Goal: Task Accomplishment & Management: Manage account settings

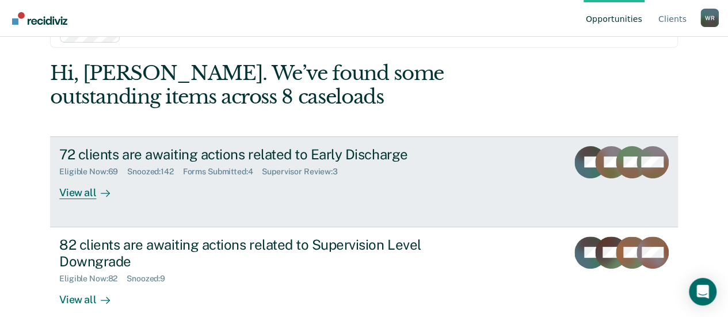
scroll to position [73, 0]
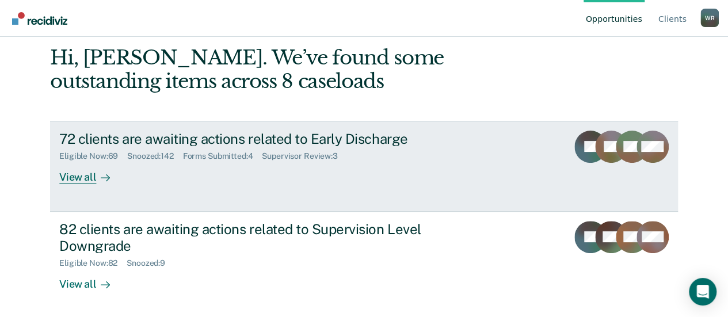
click at [79, 177] on div "View all" at bounding box center [91, 172] width 64 height 22
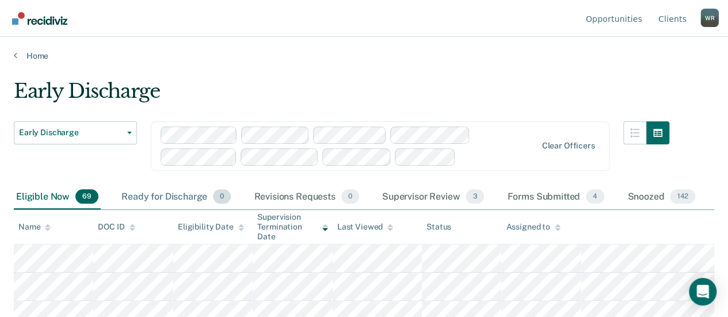
click at [181, 194] on div "Ready for Discharge 0" at bounding box center [176, 197] width 114 height 25
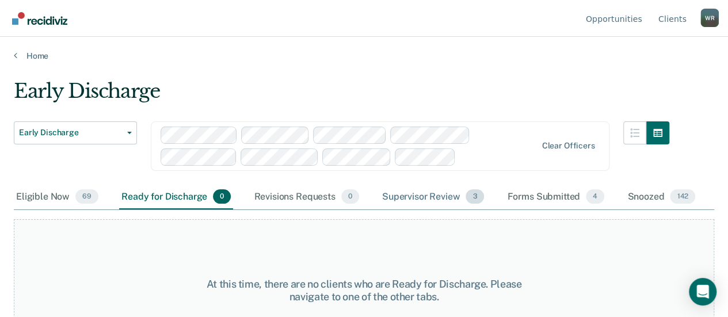
click at [435, 194] on div "Supervisor Review 3" at bounding box center [433, 197] width 107 height 25
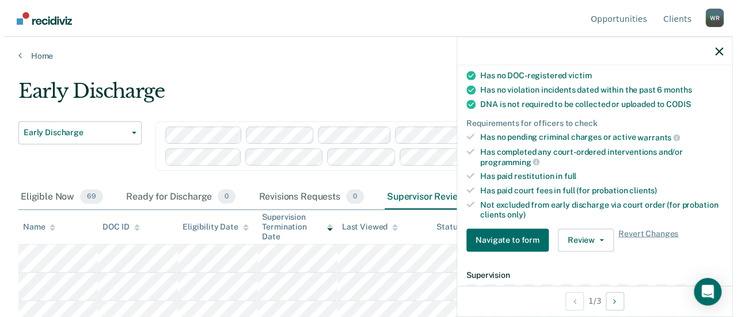
scroll to position [230, 0]
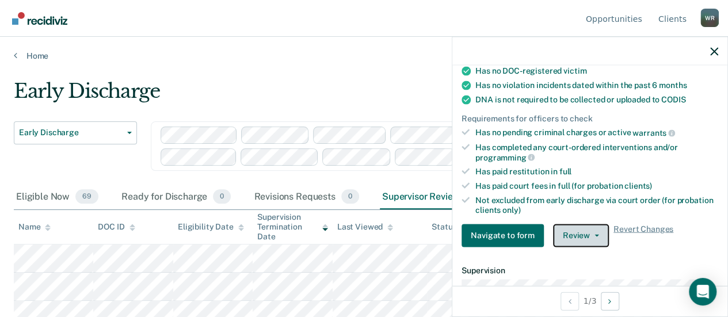
click at [588, 228] on button "Review" at bounding box center [581, 235] width 56 height 23
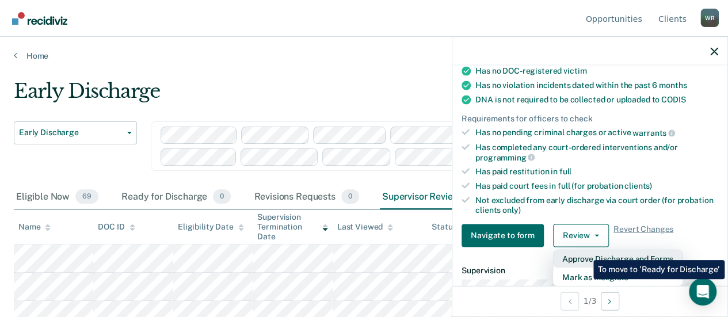
click at [585, 252] on button "Approve Discharge and Forms" at bounding box center [617, 258] width 129 height 18
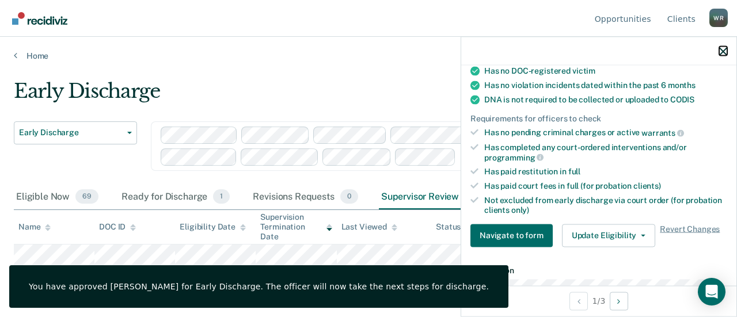
click at [723, 52] on icon "button" at bounding box center [723, 51] width 8 height 8
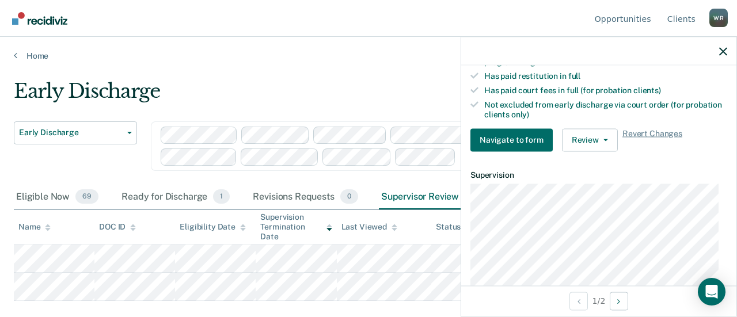
scroll to position [345, 0]
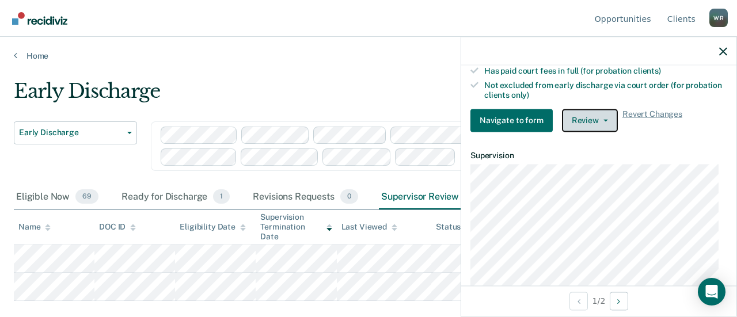
click at [601, 113] on button "Review" at bounding box center [590, 120] width 56 height 23
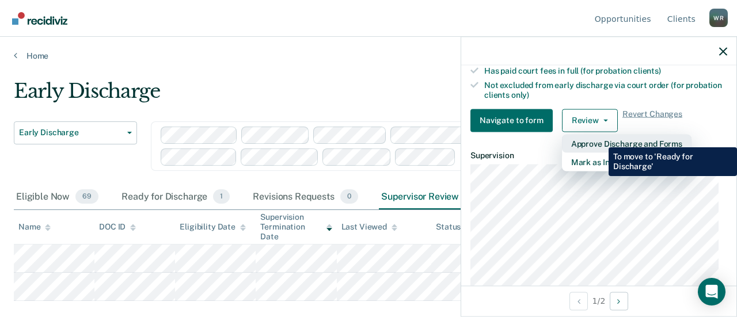
click at [600, 139] on button "Approve Discharge and Forms" at bounding box center [626, 143] width 129 height 18
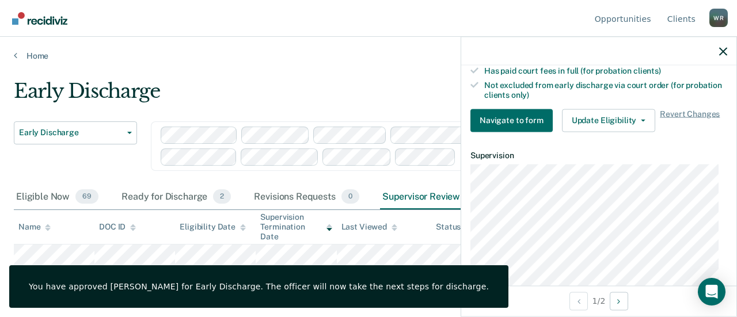
click at [721, 45] on div at bounding box center [598, 51] width 275 height 29
click at [722, 48] on icon "button" at bounding box center [723, 51] width 8 height 8
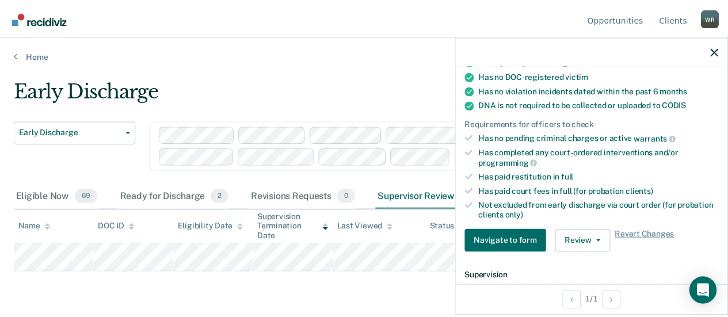
scroll to position [288, 0]
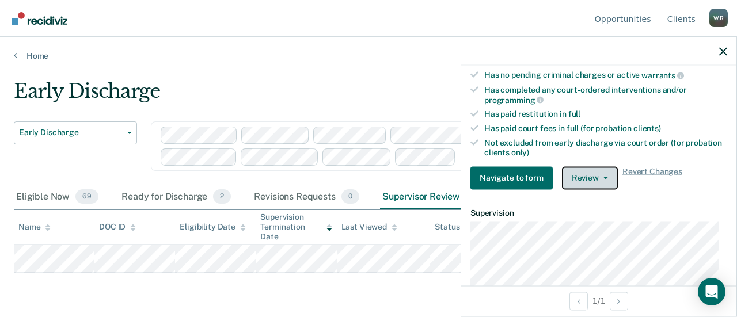
click at [599, 177] on span "button" at bounding box center [603, 178] width 9 height 2
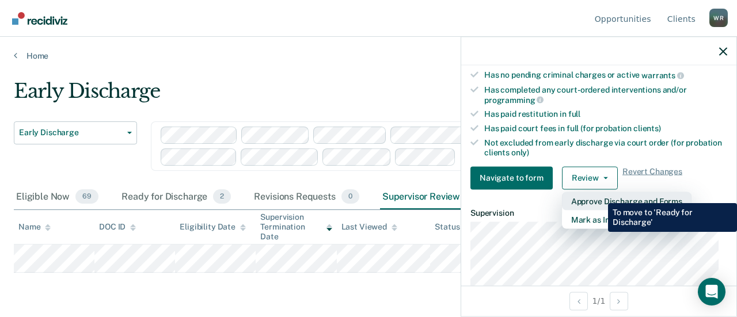
click at [599, 195] on button "Approve Discharge and Forms" at bounding box center [626, 201] width 129 height 18
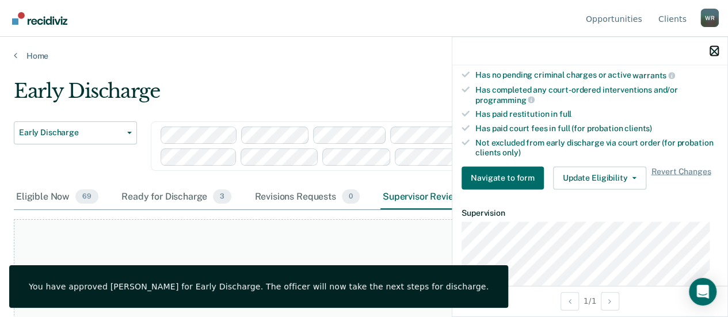
click at [714, 48] on icon "button" at bounding box center [714, 51] width 8 height 8
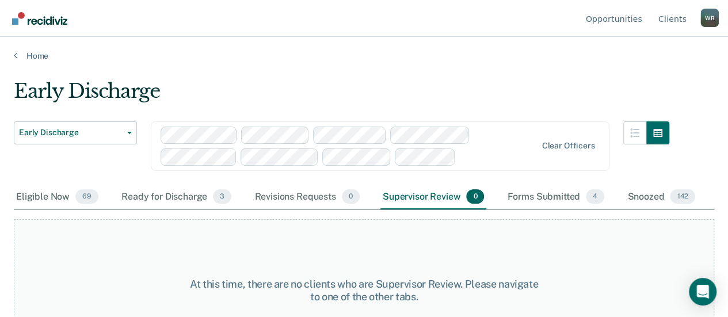
scroll to position [44, 0]
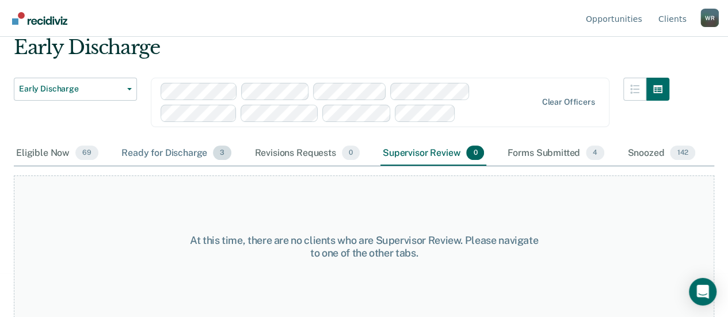
click at [180, 151] on div "Ready for Discharge 3" at bounding box center [176, 153] width 115 height 25
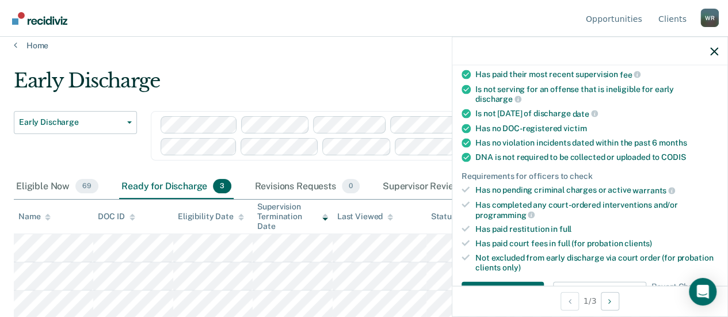
scroll to position [288, 0]
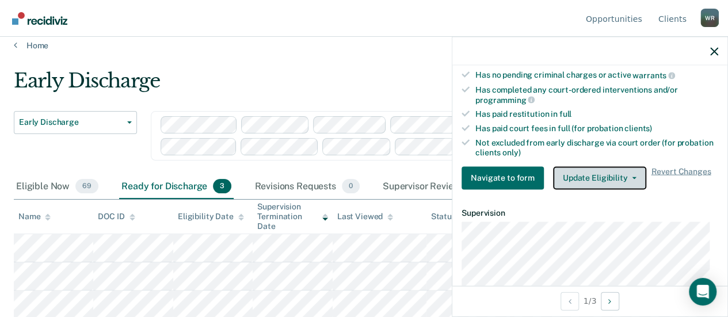
click at [631, 169] on button "Update Eligibility" at bounding box center [599, 177] width 93 height 23
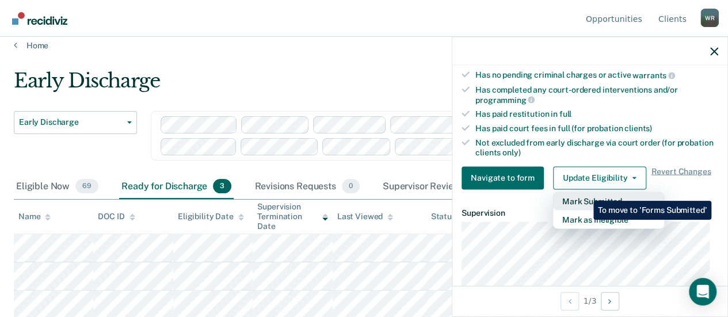
click at [585, 192] on button "Mark Submitted" at bounding box center [608, 201] width 111 height 18
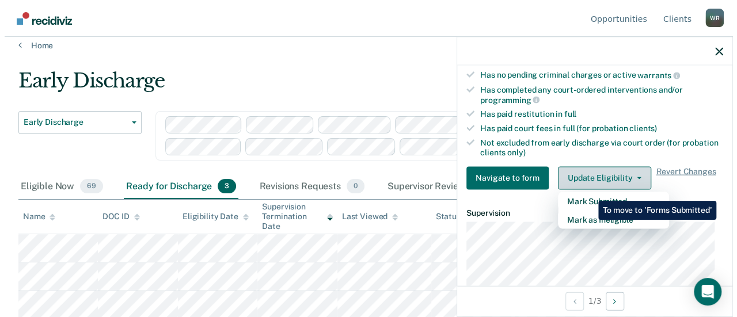
scroll to position [0, 0]
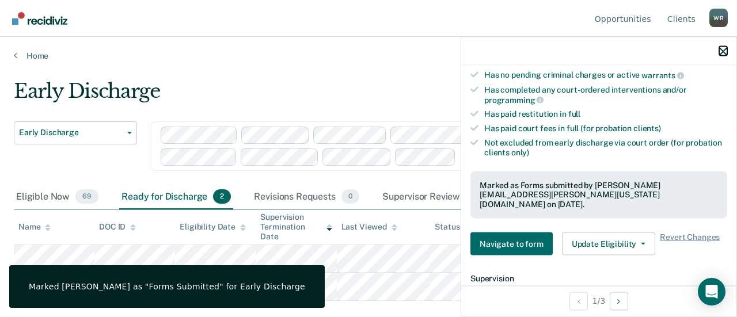
click at [722, 48] on icon "button" at bounding box center [723, 51] width 8 height 8
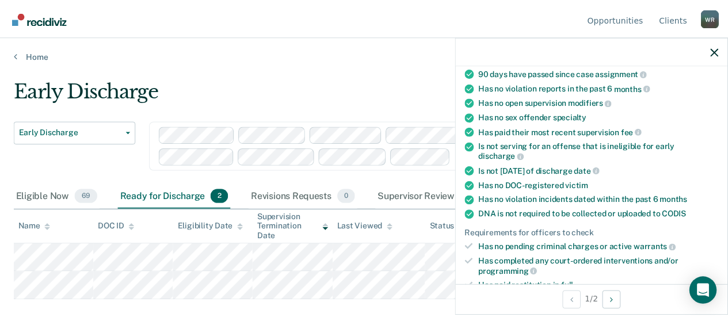
scroll to position [230, 0]
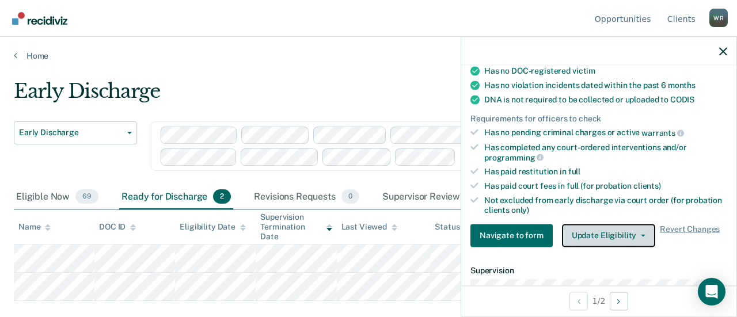
click at [641, 234] on icon "button" at bounding box center [643, 235] width 5 height 2
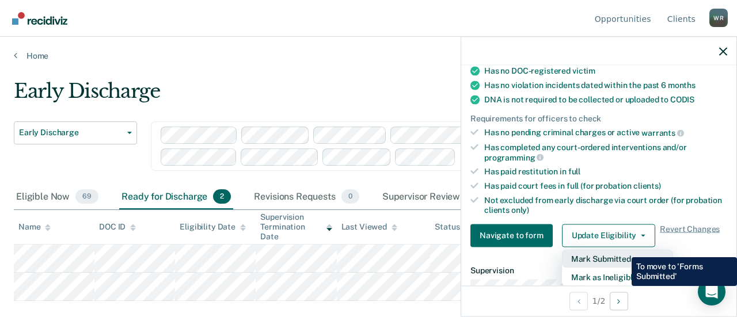
click at [623, 249] on button "Mark Submitted" at bounding box center [617, 258] width 111 height 18
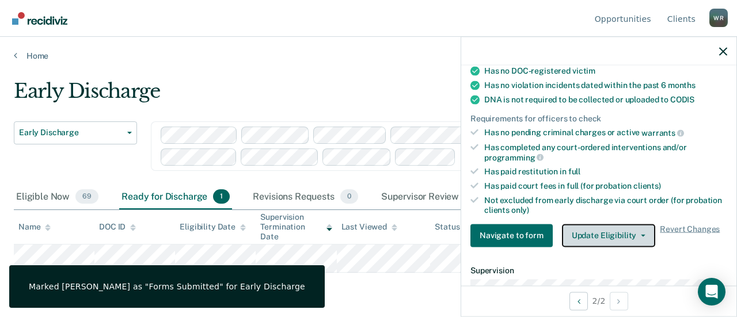
click at [635, 227] on button "Update Eligibility" at bounding box center [608, 235] width 93 height 23
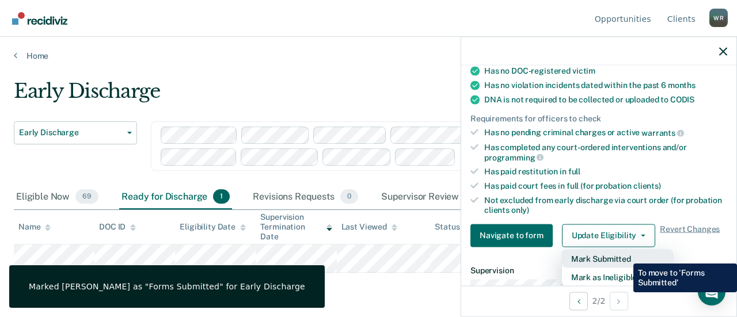
click at [624, 255] on button "Mark Submitted" at bounding box center [617, 258] width 111 height 18
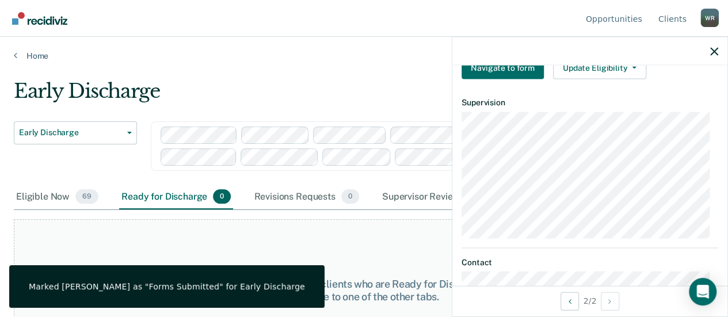
scroll to position [468, 0]
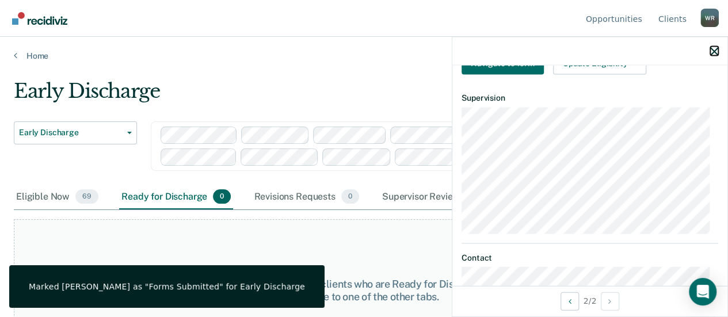
click at [715, 48] on icon "button" at bounding box center [714, 51] width 8 height 8
